Goal: Find specific page/section: Find specific page/section

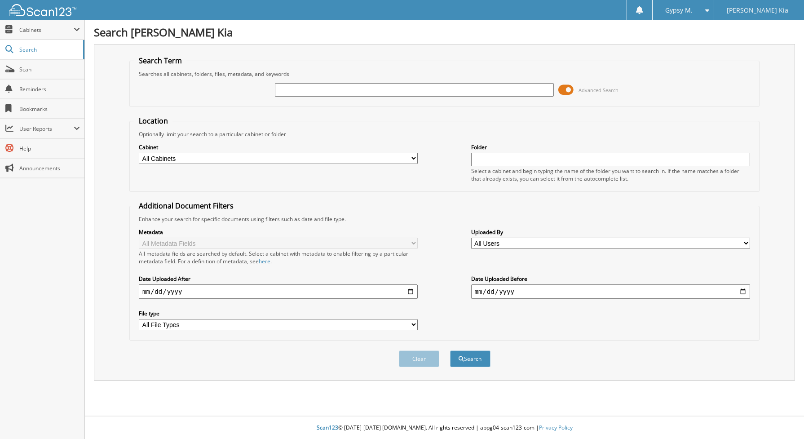
click at [310, 93] on input "text" at bounding box center [414, 89] width 279 height 13
type input "595597"
click at [450, 350] on button "Search" at bounding box center [470, 358] width 40 height 17
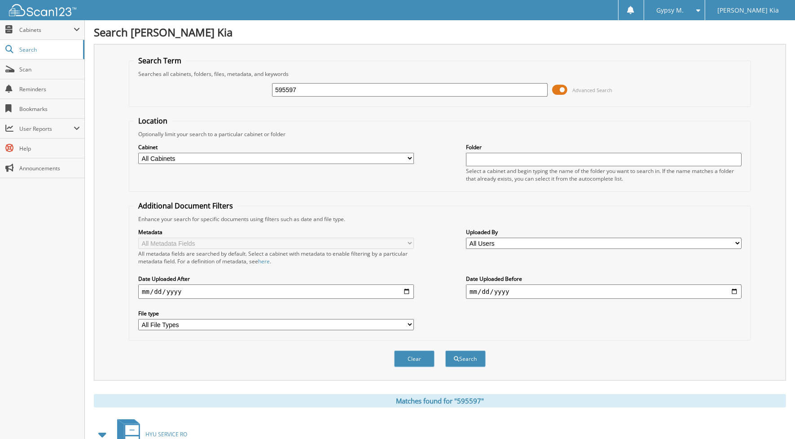
click at [236, 157] on select "All Cabinets COMPANY INFORMATION GEN PARTS INVOICES GEN SERVICE RO HYU PARTS IN…" at bounding box center [276, 158] width 276 height 11
select select "6624"
click at [138, 153] on select "All Cabinets COMPANY INFORMATION GEN PARTS INVOICES GEN SERVICE RO HYU PARTS IN…" at bounding box center [276, 158] width 276 height 11
click at [466, 350] on button "Search" at bounding box center [466, 358] width 40 height 17
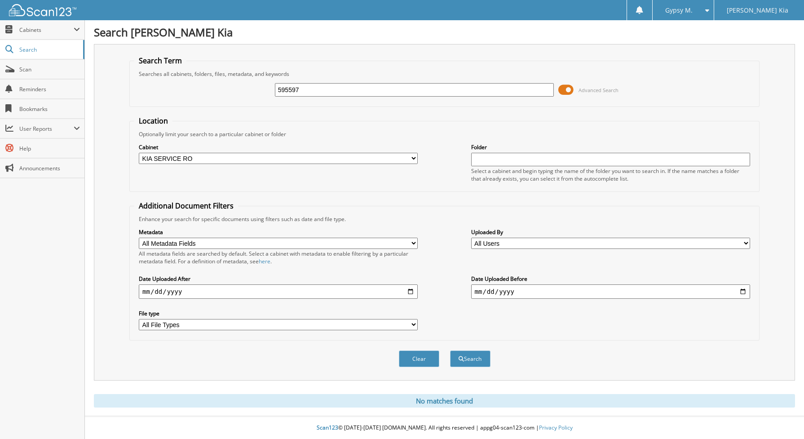
drag, startPoint x: 308, startPoint y: 86, endPoint x: 261, endPoint y: 84, distance: 46.3
click at [262, 84] on div "595597 Advanced Search" at bounding box center [444, 90] width 620 height 24
click at [432, 351] on button "Clear" at bounding box center [419, 358] width 40 height 17
select select
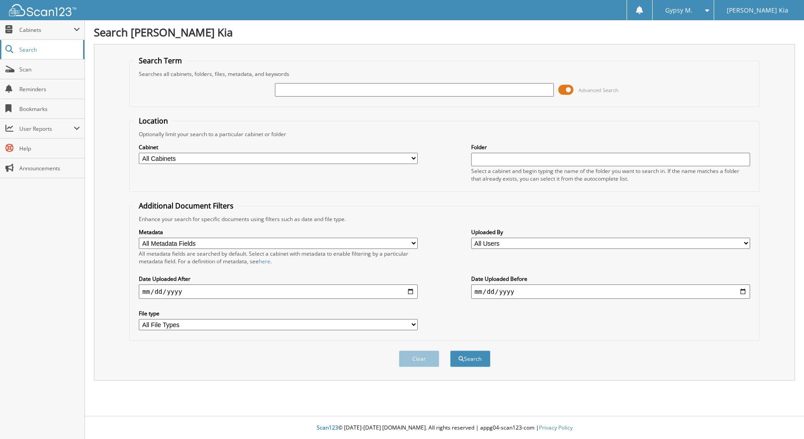
click at [39, 54] on link "Search" at bounding box center [42, 49] width 84 height 19
click at [347, 91] on input "text" at bounding box center [414, 89] width 279 height 13
type input "595597"
click at [450, 350] on button "Search" at bounding box center [470, 358] width 40 height 17
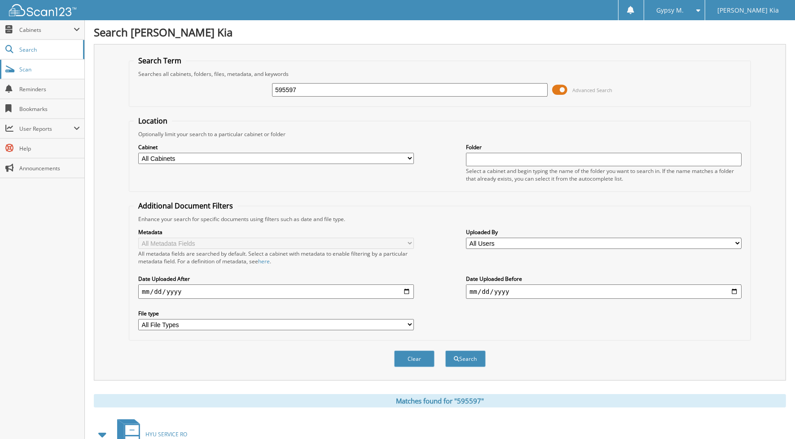
click at [46, 72] on span "Scan" at bounding box center [49, 70] width 61 height 8
